Goal: Check status

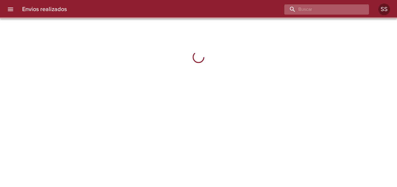
click at [329, 9] on input "buscar" at bounding box center [322, 9] width 75 height 10
paste input "[PERSON_NAME]"
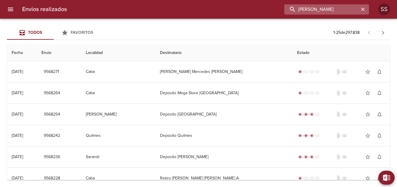
type input "[PERSON_NAME]"
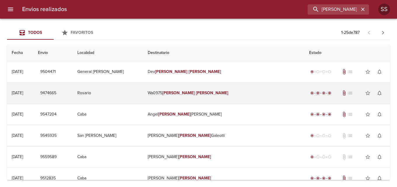
click at [195, 94] on em "Osvaldo" at bounding box center [178, 93] width 32 height 5
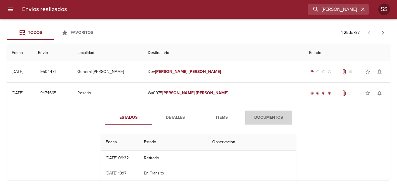
click at [260, 119] on span "Documentos" at bounding box center [269, 117] width 40 height 7
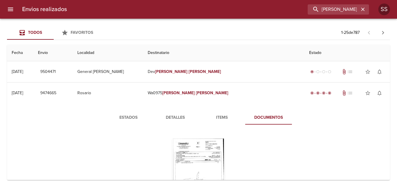
scroll to position [29, 0]
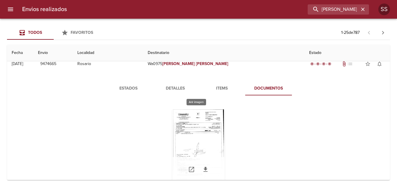
click at [196, 123] on div "Tabla de envíos del cliente" at bounding box center [198, 146] width 53 height 73
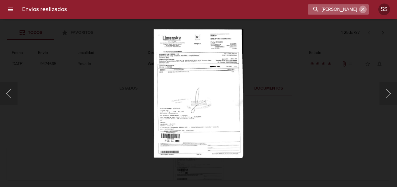
click at [363, 10] on icon "button" at bounding box center [363, 9] width 6 height 6
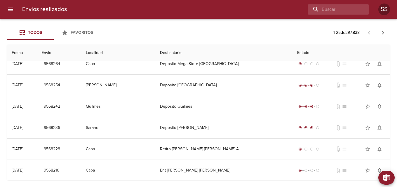
scroll to position [0, 0]
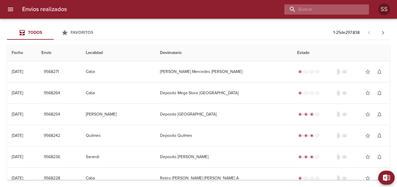
click at [326, 11] on input "buscar" at bounding box center [322, 9] width 75 height 10
paste input "Osvaldo Scollo"
type input "Osvaldo Scollo"
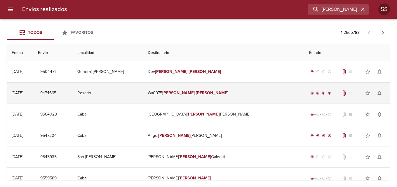
click at [195, 94] on em "Osvaldo" at bounding box center [178, 93] width 32 height 5
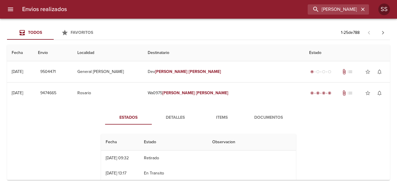
click at [179, 115] on span "Detalles" at bounding box center [175, 117] width 40 height 7
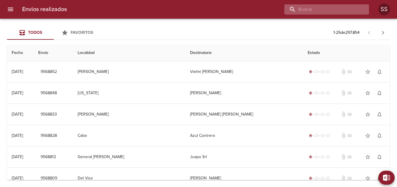
click at [331, 8] on input "buscar" at bounding box center [322, 9] width 75 height 10
paste input "[PERSON_NAME]"
type input "[PERSON_NAME]"
